Goal: Task Accomplishment & Management: Complete application form

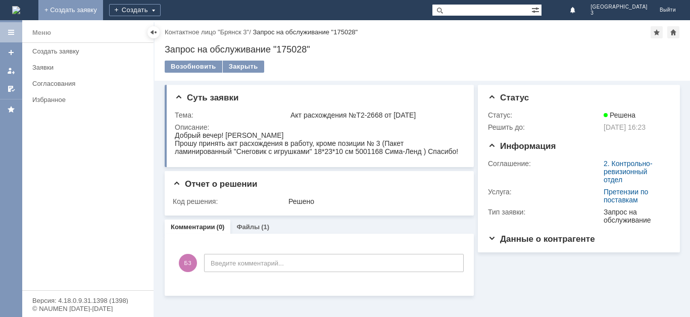
click at [103, 5] on link "+ Создать заявку" at bounding box center [70, 10] width 65 height 20
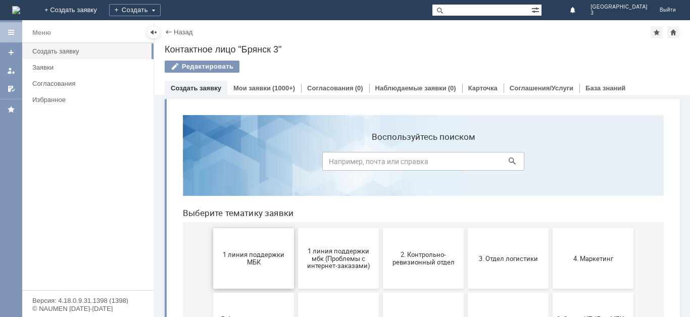
click at [258, 262] on span "1 линия поддержки МБК" at bounding box center [253, 258] width 75 height 15
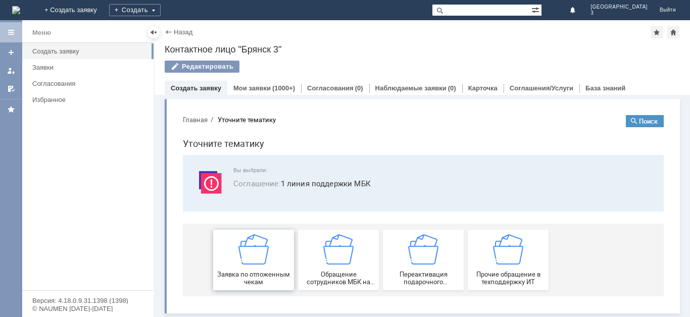
click at [258, 263] on img at bounding box center [254, 250] width 30 height 30
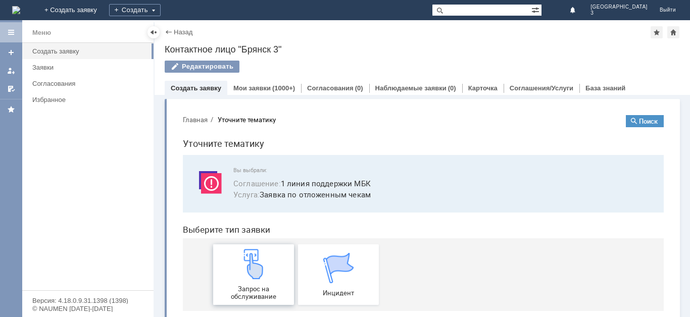
click at [255, 286] on span "Запрос на обслуживание" at bounding box center [253, 293] width 75 height 15
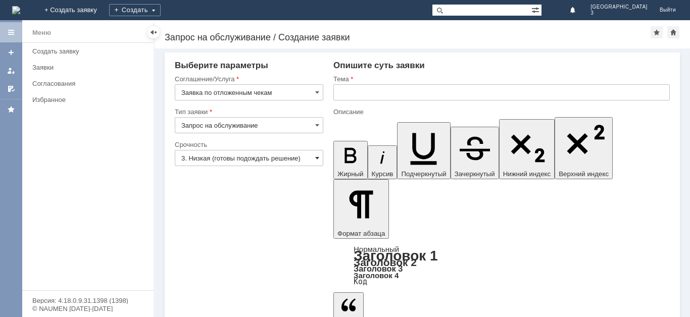
click at [318, 155] on span at bounding box center [317, 158] width 4 height 8
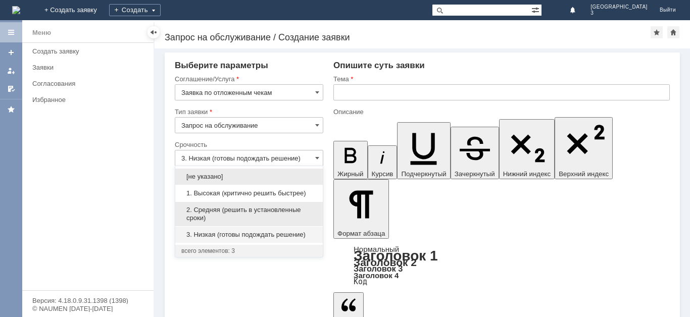
click at [297, 212] on span "2. Средняя (решить в установленные сроки)" at bounding box center [248, 214] width 135 height 16
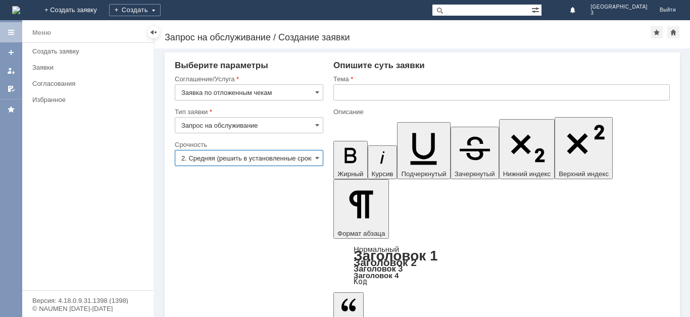
type input "2. Средняя (решить в установленные сроки)"
click at [346, 91] on input "text" at bounding box center [502, 92] width 337 height 16
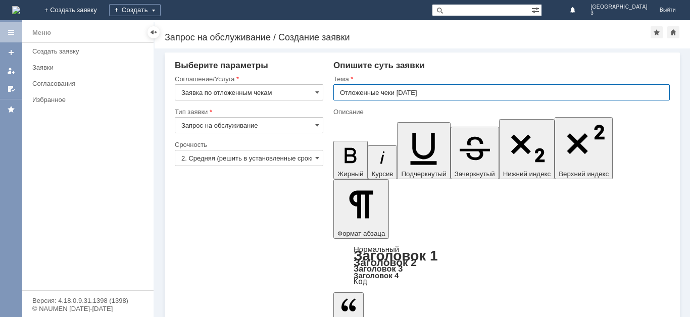
type input "Отложенные чеки 10.10.2025"
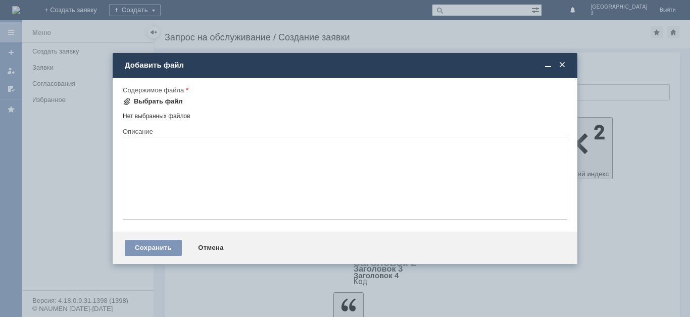
click at [150, 98] on div "Выбрать файл" at bounding box center [158, 102] width 49 height 8
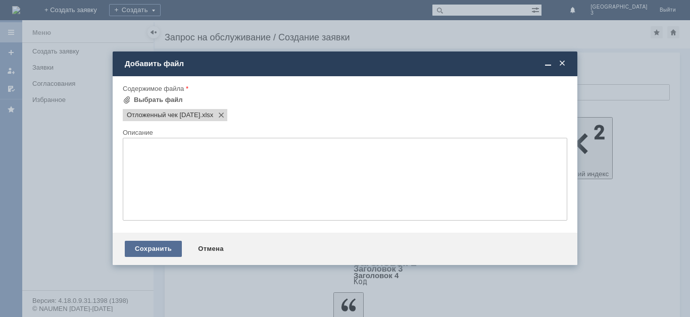
click at [159, 248] on div "Сохранить" at bounding box center [153, 249] width 57 height 16
